Goal: Information Seeking & Learning: Learn about a topic

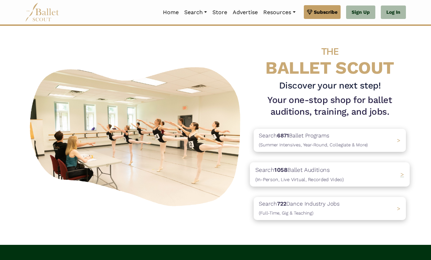
click at [301, 175] on p "Search 1058 Ballet Auditions (In-Person, Live Virtual, Recorded Video)" at bounding box center [300, 174] width 88 height 19
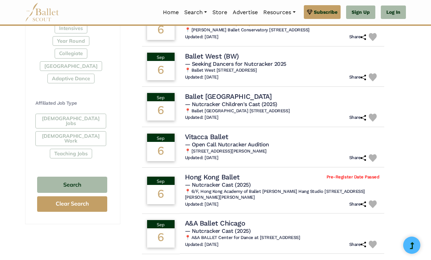
scroll to position [348, 0]
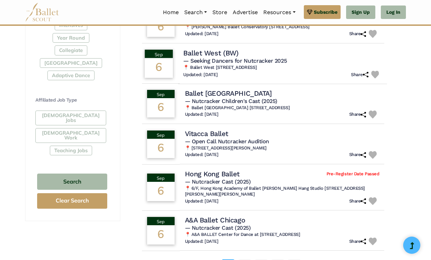
click at [249, 57] on span "— Seeking Dancers for Nutcracker 2025" at bounding box center [235, 60] width 104 height 7
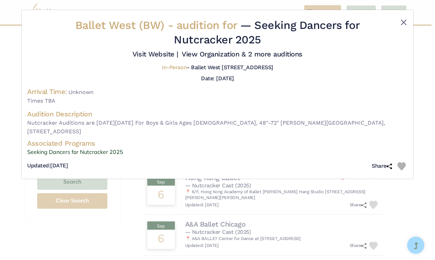
click at [402, 24] on button "Close" at bounding box center [403, 22] width 8 height 8
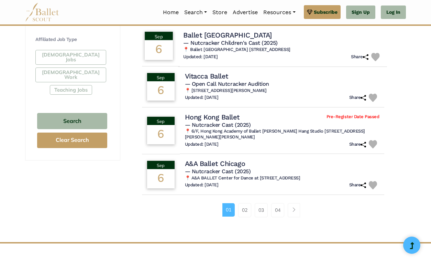
scroll to position [410, 0]
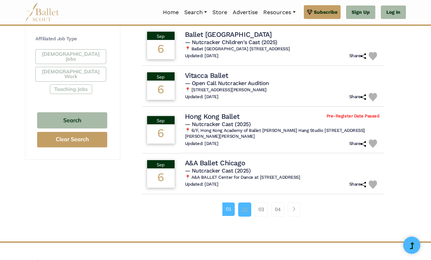
click at [246, 206] on link "02" at bounding box center [244, 209] width 13 height 14
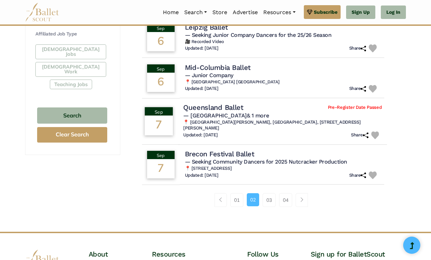
scroll to position [416, 0]
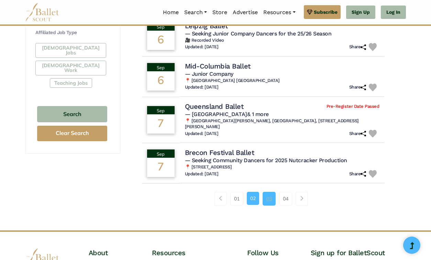
click at [269, 192] on link "03" at bounding box center [269, 199] width 13 height 14
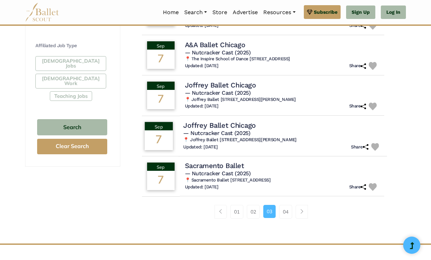
scroll to position [403, 0]
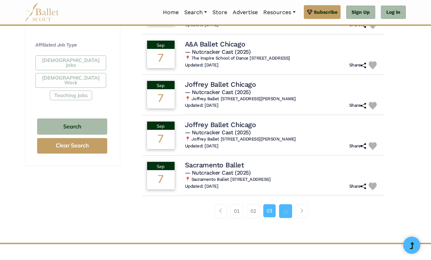
click at [287, 207] on link "04" at bounding box center [285, 211] width 13 height 14
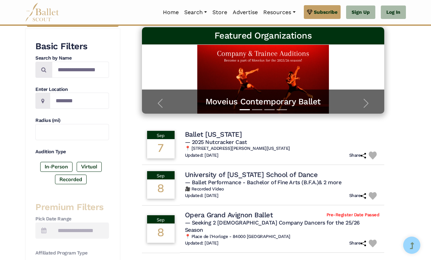
scroll to position [121, 0]
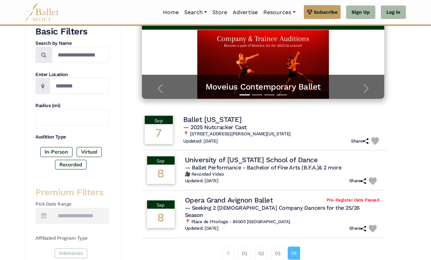
click at [223, 122] on h4 "Ballet [US_STATE]" at bounding box center [212, 119] width 58 height 9
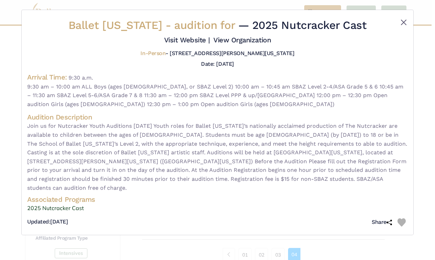
click at [403, 21] on button "Close" at bounding box center [403, 22] width 8 height 8
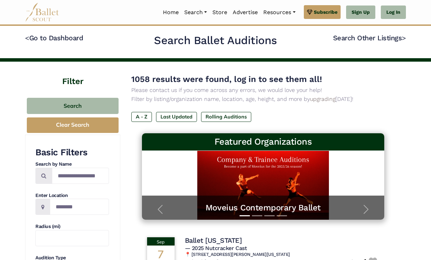
scroll to position [0, 0]
